Goal: Transaction & Acquisition: Purchase product/service

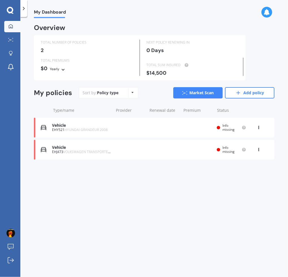
click at [59, 126] on div "Vehicle" at bounding box center [81, 125] width 59 height 5
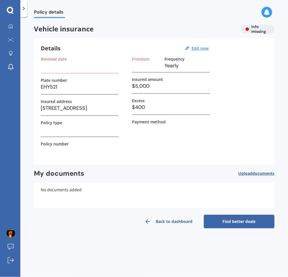
click at [228, 220] on link "Find better deals" at bounding box center [239, 222] width 71 height 14
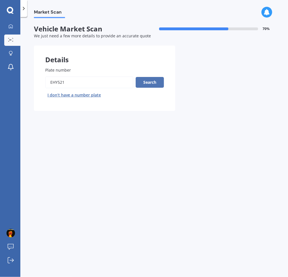
click at [144, 83] on button "Search" at bounding box center [150, 82] width 28 height 11
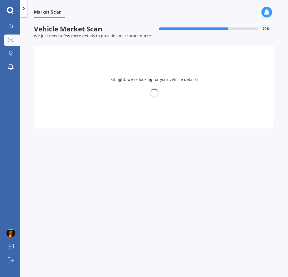
select select "HYUNDAI"
select select "GRANDEUR"
select select "07"
select select "12"
select select "1973"
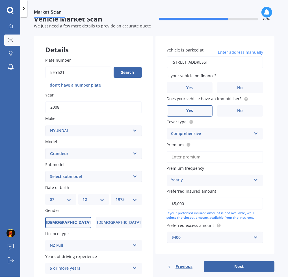
scroll to position [56, 0]
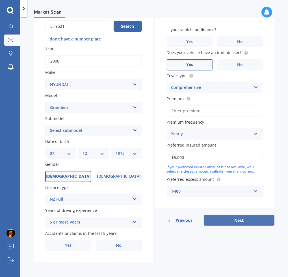
click at [225, 221] on button "Next" at bounding box center [239, 220] width 71 height 11
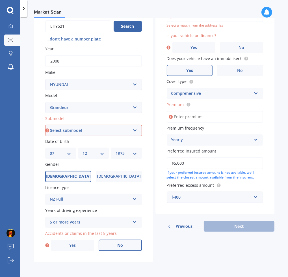
click at [115, 246] on label "No" at bounding box center [120, 245] width 43 height 11
click at [0, 0] on input "No" at bounding box center [0, 0] width 0 height 0
click at [240, 46] on span "No" at bounding box center [242, 47] width 6 height 5
click at [0, 0] on input "No" at bounding box center [0, 0] width 0 height 0
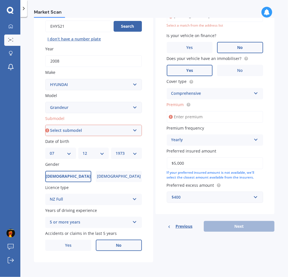
click at [87, 131] on select "Select submodel (All)" at bounding box center [93, 130] width 97 height 11
select select "(ALL)"
click at [45, 125] on select "Select submodel (All)" at bounding box center [93, 130] width 97 height 11
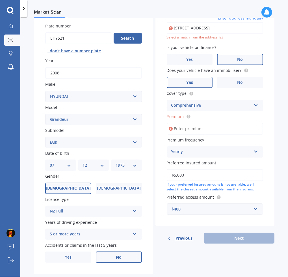
scroll to position [38, 0]
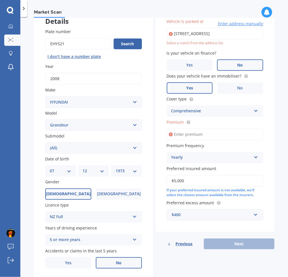
type input "[STREET_ADDRESS]"
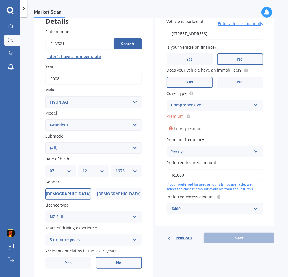
scroll to position [56, 0]
